Goal: Transaction & Acquisition: Download file/media

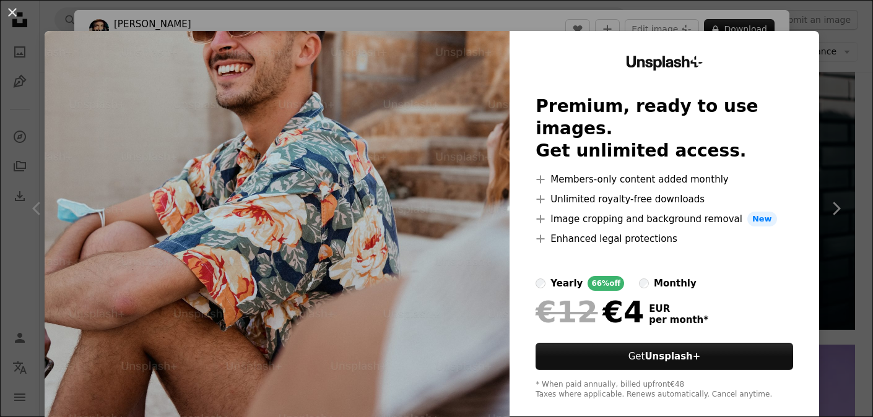
scroll to position [16, 0]
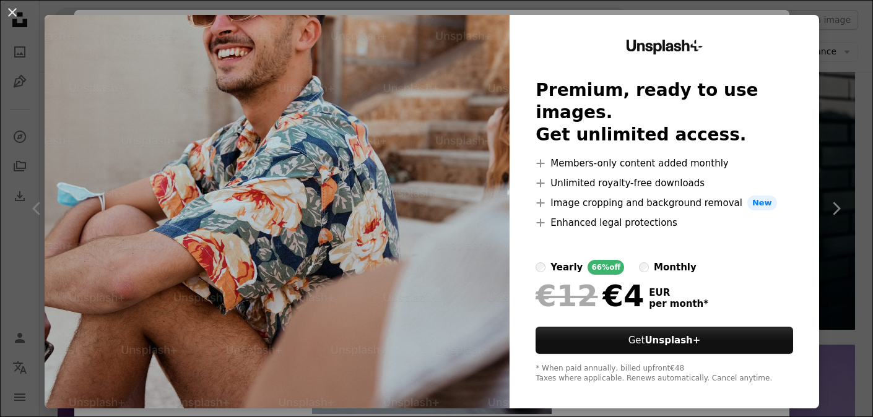
click at [840, 147] on div "An X shape Unsplash+ Premium, ready to use images. Get unlimited access. A plus…" at bounding box center [436, 208] width 873 height 417
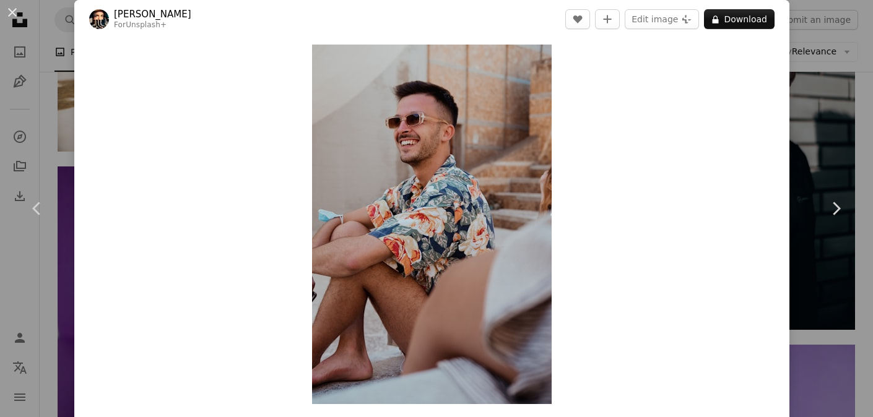
scroll to position [415, 0]
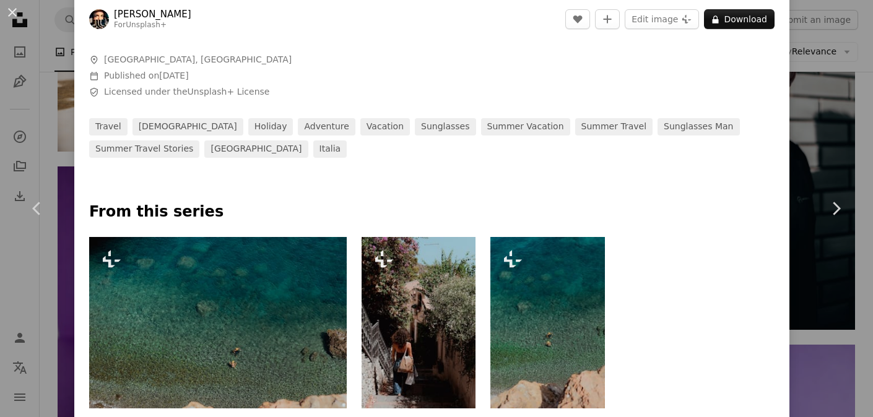
click at [837, 92] on div "An X shape Chevron left Chevron right [PERSON_NAME] For Unsplash+ A heart A plu…" at bounding box center [436, 208] width 873 height 417
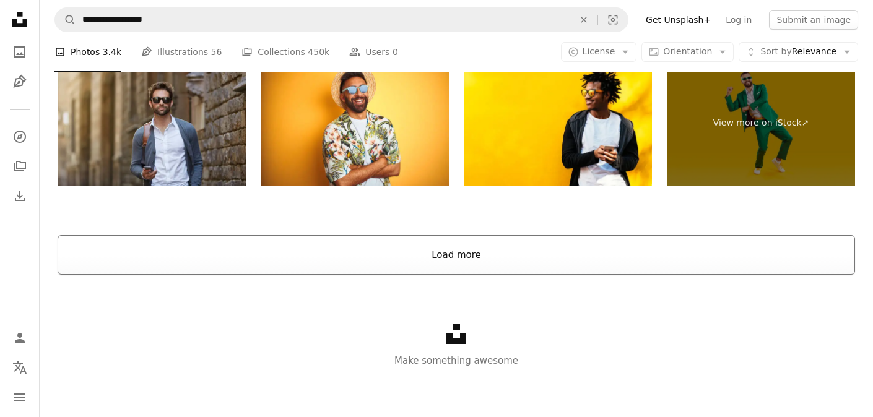
click at [642, 248] on button "Load more" at bounding box center [456, 255] width 797 height 40
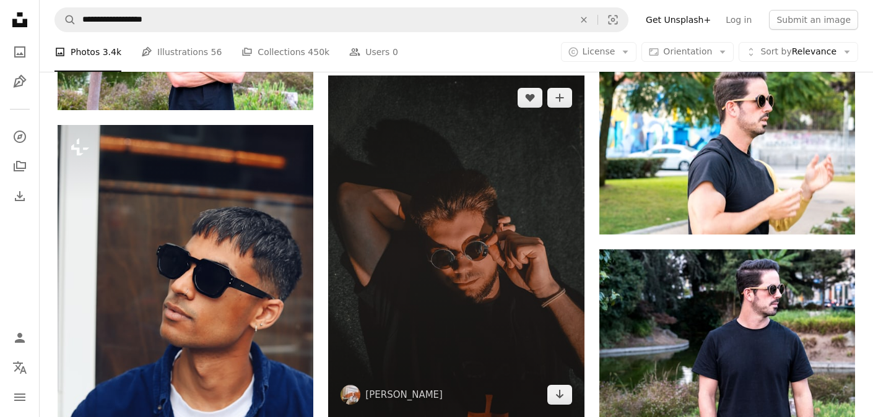
scroll to position [6016, 0]
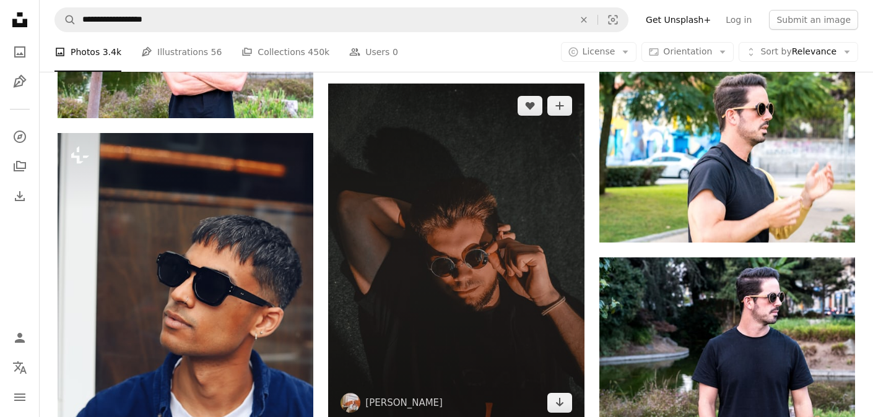
click at [509, 220] on img at bounding box center [456, 254] width 256 height 341
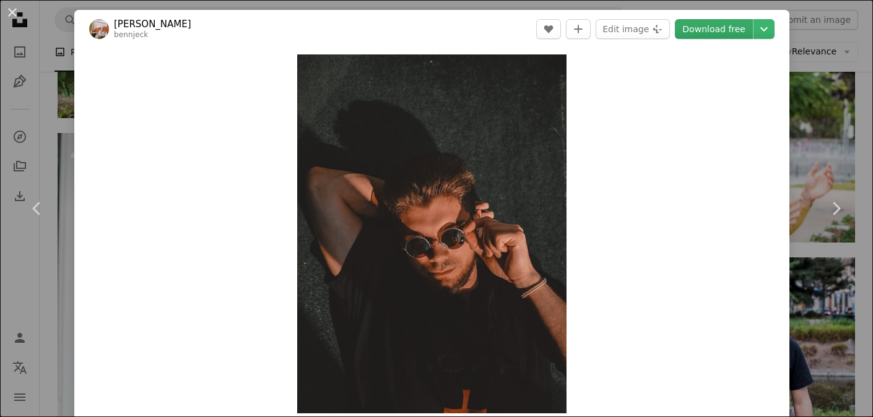
click at [711, 33] on link "Download free" at bounding box center [714, 29] width 78 height 20
